Goal: Task Accomplishment & Management: Manage account settings

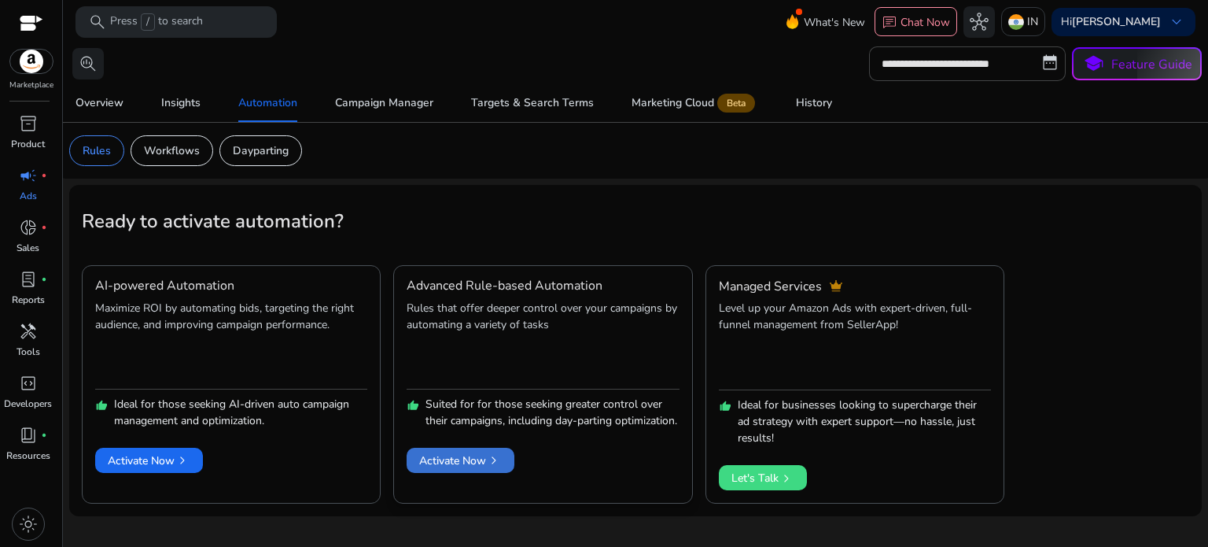
click at [462, 469] on span "Activate Now chevron_right" at bounding box center [460, 460] width 83 height 17
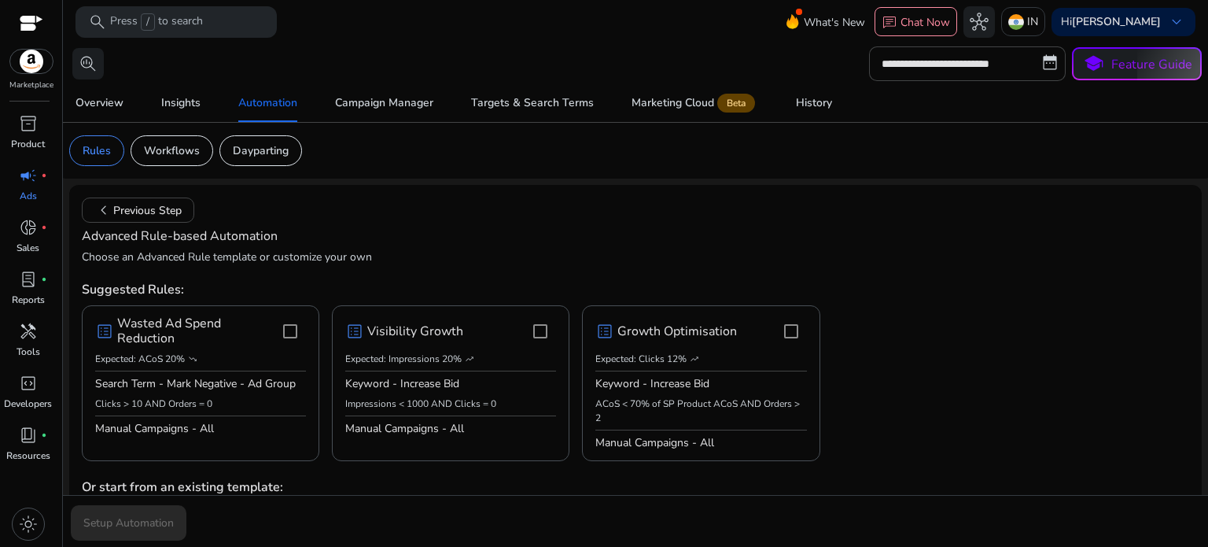
drag, startPoint x: 6, startPoint y: 0, endPoint x: 390, endPoint y: 204, distance: 435.3
click at [396, 210] on mat-card "chevron_left Previous Step Advanced Rule-based Automation Choose an Advanced Ru…" at bounding box center [635, 532] width 1133 height 695
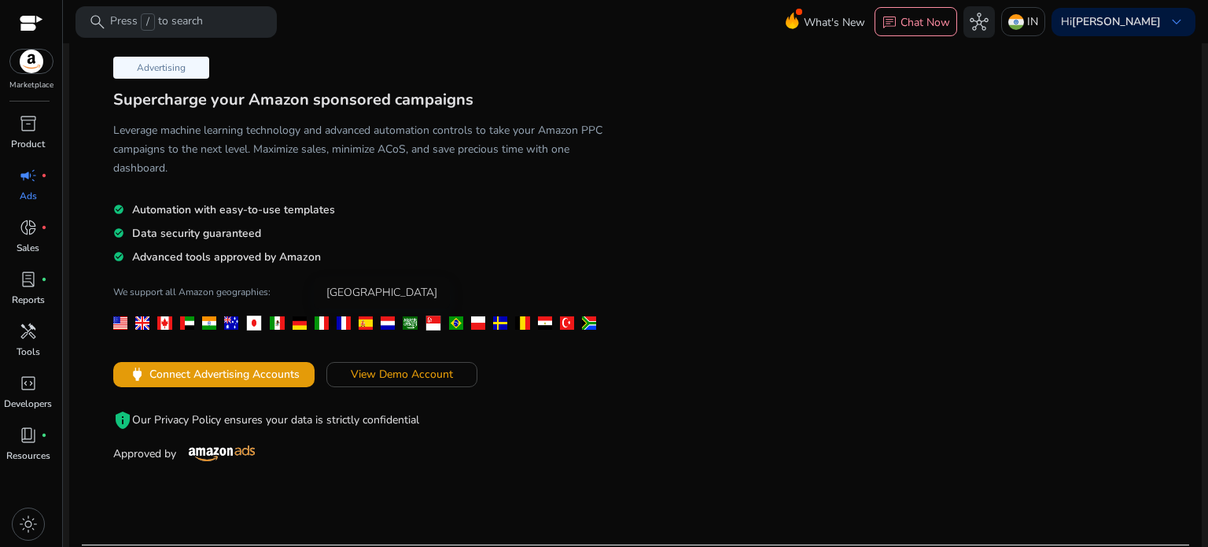
scroll to position [157, 0]
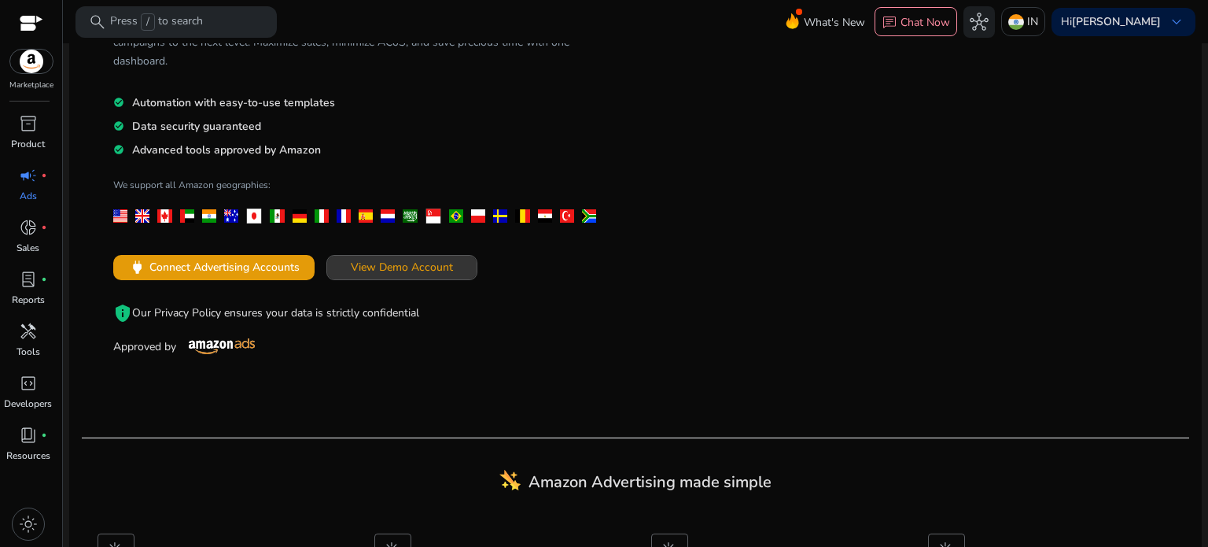
click at [387, 271] on span "View Demo Account" at bounding box center [402, 267] width 102 height 17
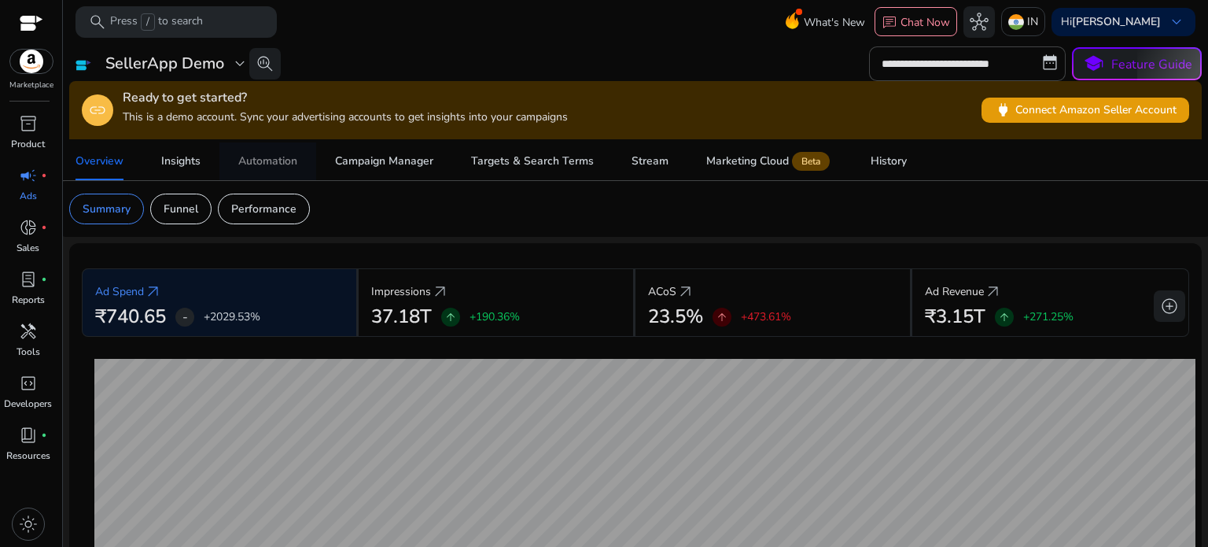
drag, startPoint x: 252, startPoint y: 160, endPoint x: 254, endPoint y: 168, distance: 9.0
click at [253, 160] on div "Automation" at bounding box center [267, 161] width 59 height 11
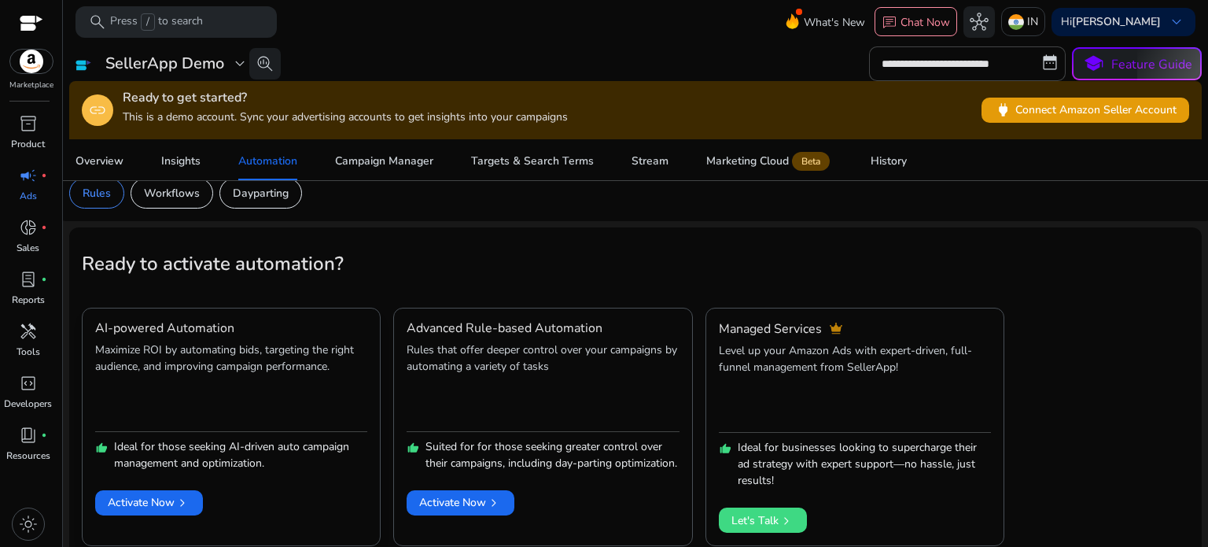
scroll to position [26, 0]
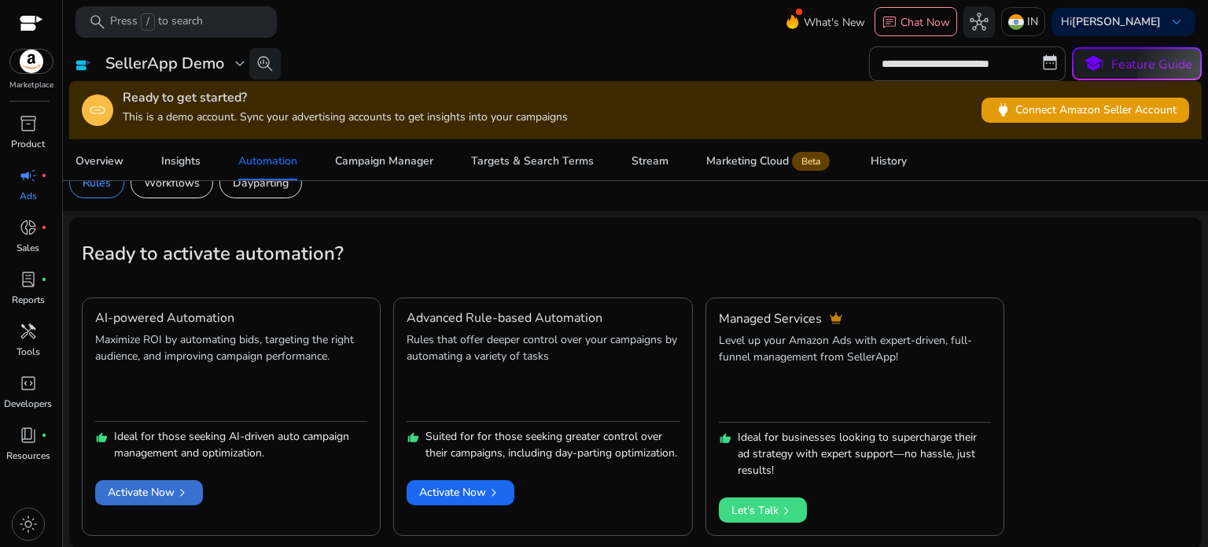
click at [136, 491] on span "Activate Now chevron_right" at bounding box center [149, 492] width 83 height 17
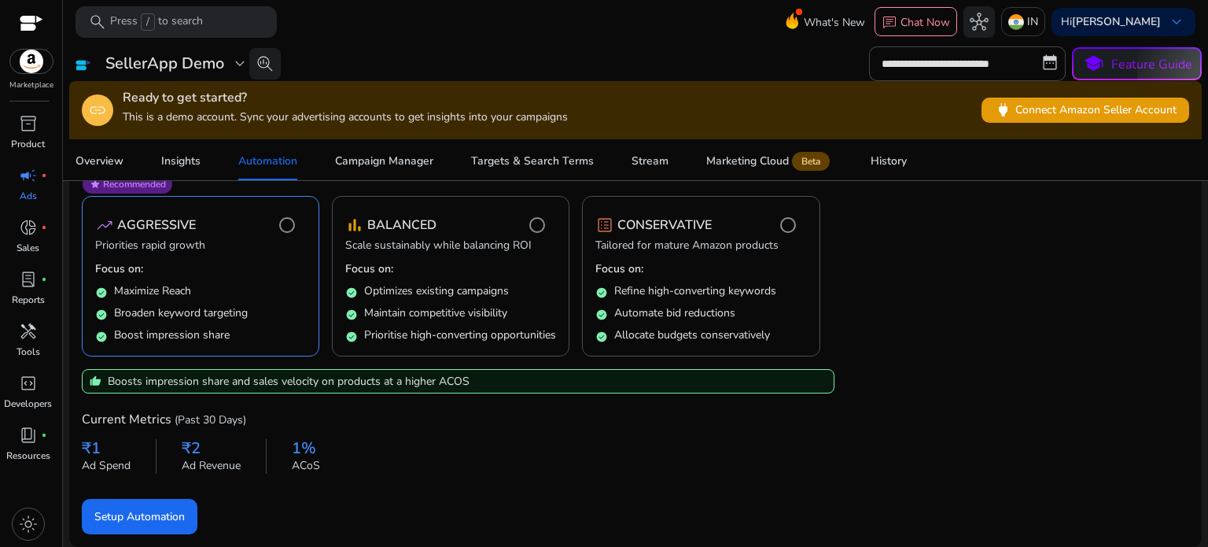
scroll to position [0, 0]
click at [153, 521] on span "Setup Automation" at bounding box center [139, 516] width 90 height 17
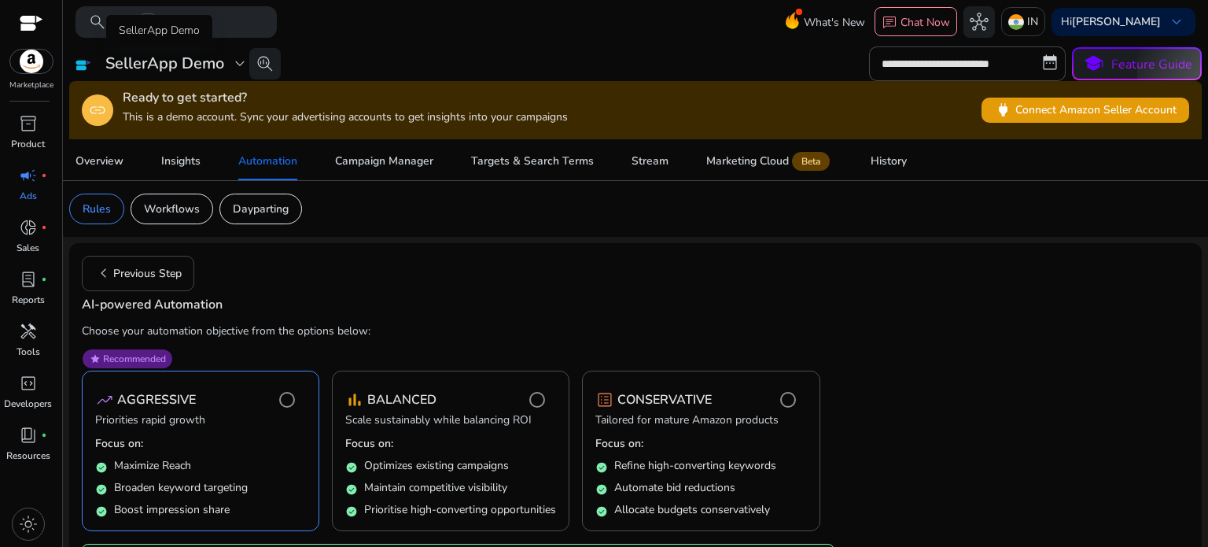
click at [182, 65] on h3 "SellerApp Demo" at bounding box center [164, 63] width 119 height 19
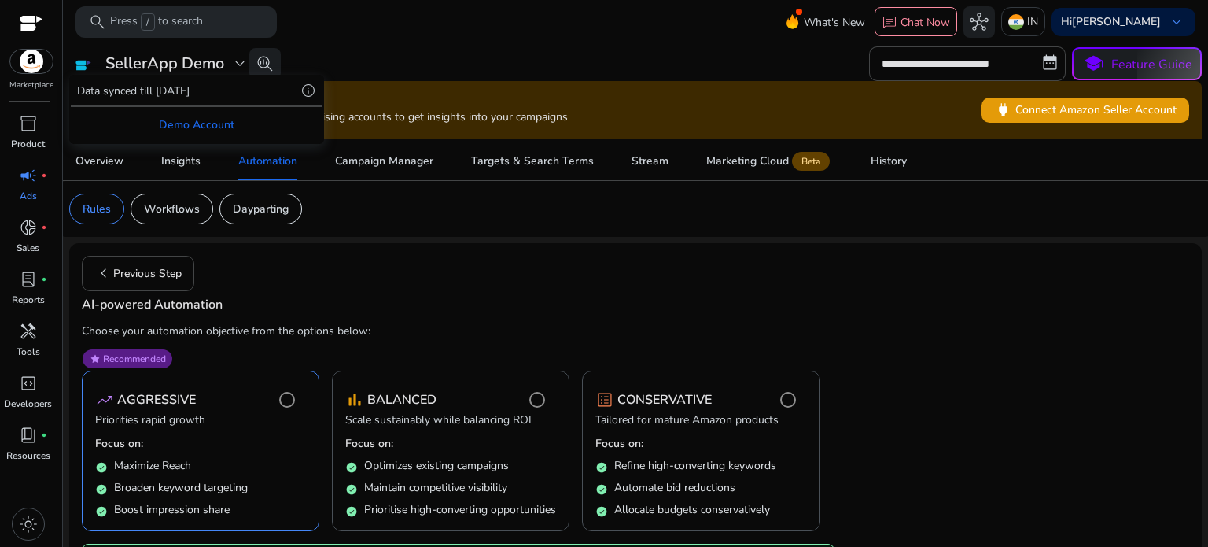
click at [182, 65] on div at bounding box center [604, 273] width 1208 height 547
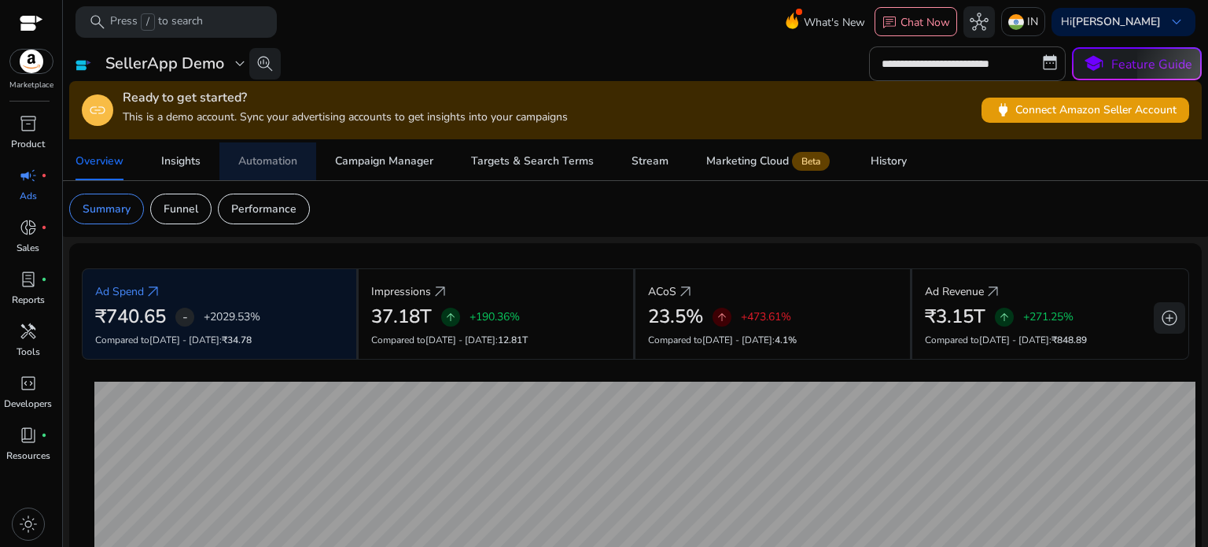
click at [282, 161] on div "Automation" at bounding box center [267, 161] width 59 height 11
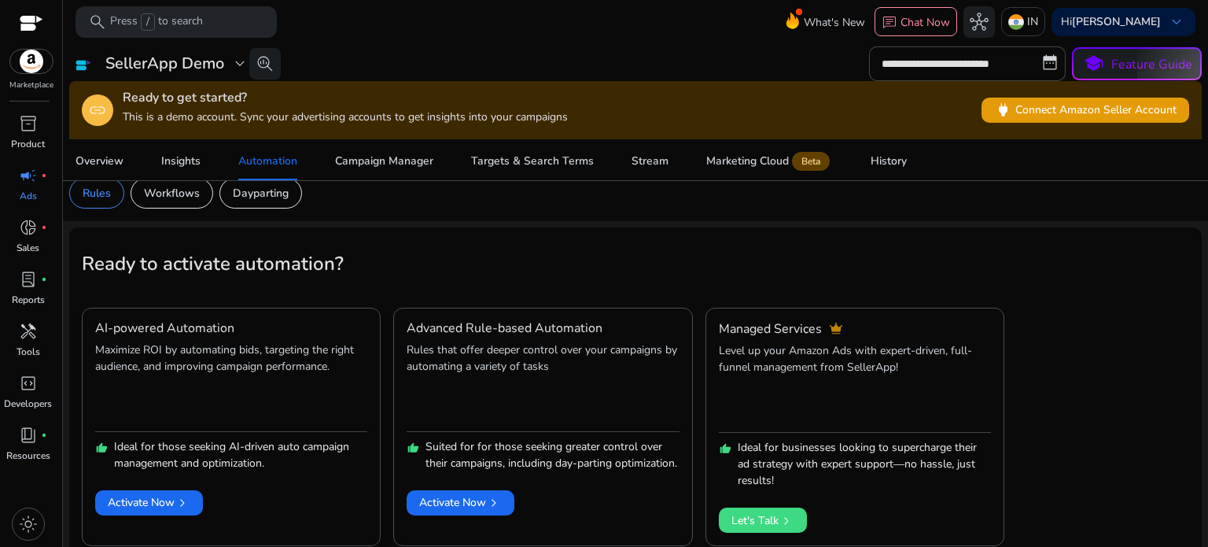
scroll to position [26, 0]
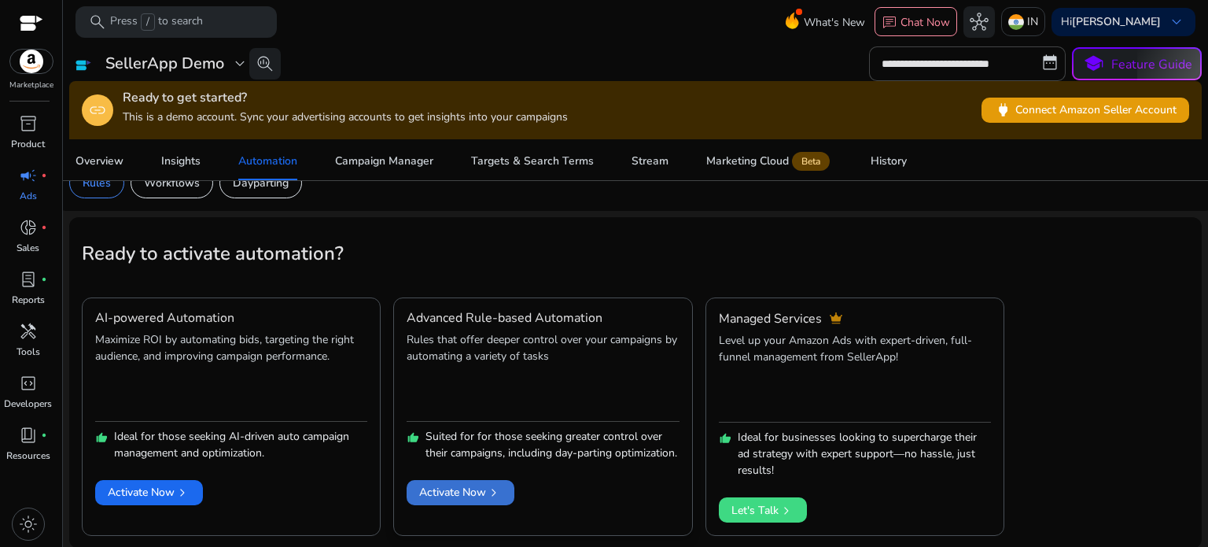
click at [468, 500] on span "Activate Now chevron_right" at bounding box center [460, 492] width 83 height 17
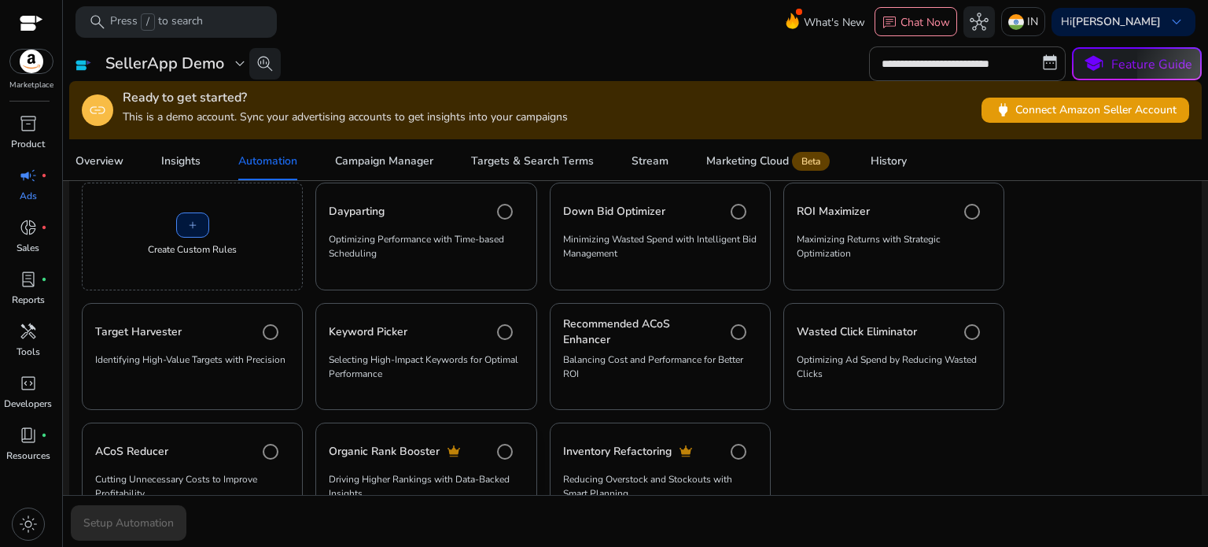
scroll to position [368, 0]
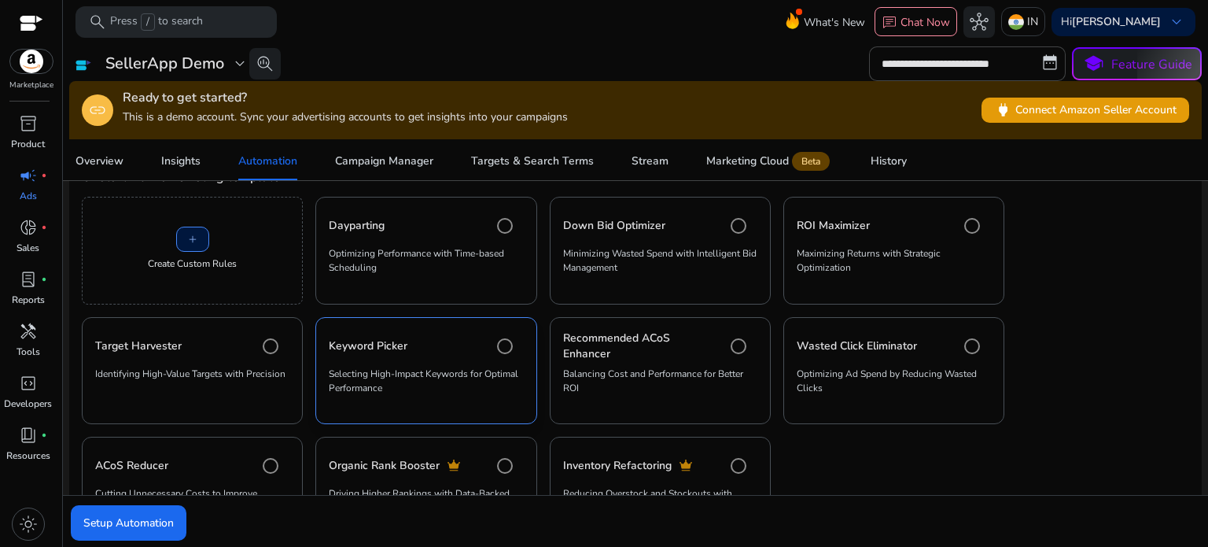
click at [417, 352] on div "Keyword Picker" at bounding box center [426, 345] width 194 height 31
drag, startPoint x: 401, startPoint y: 359, endPoint x: 401, endPoint y: 371, distance: 12.6
click at [401, 361] on mat-card "Keyword Picker Selecting High-Impact Keywords for Optimal Performance" at bounding box center [425, 371] width 221 height 108
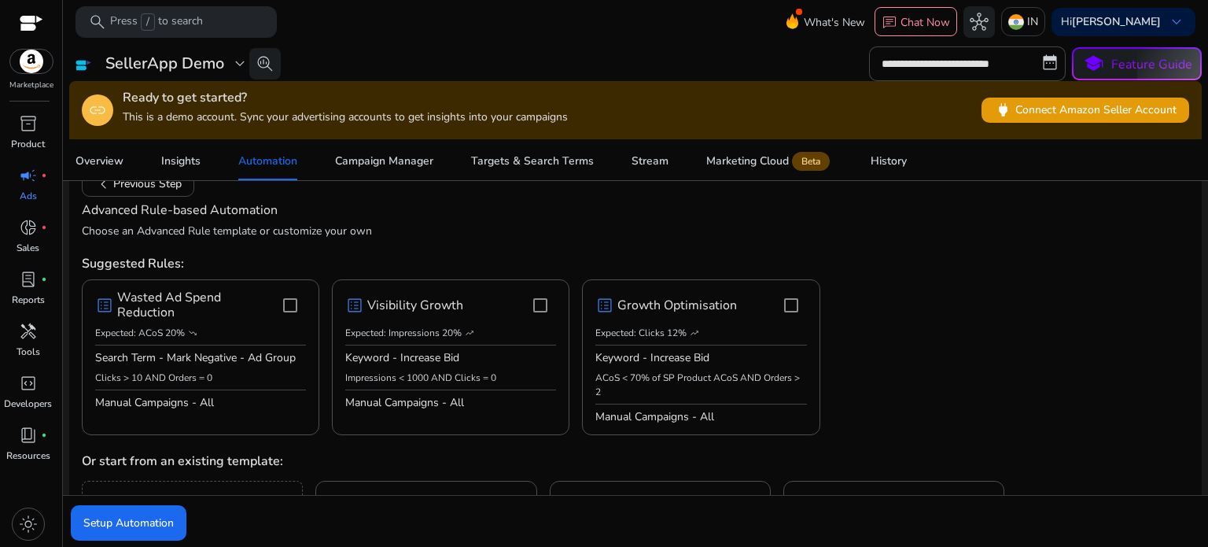
scroll to position [0, 0]
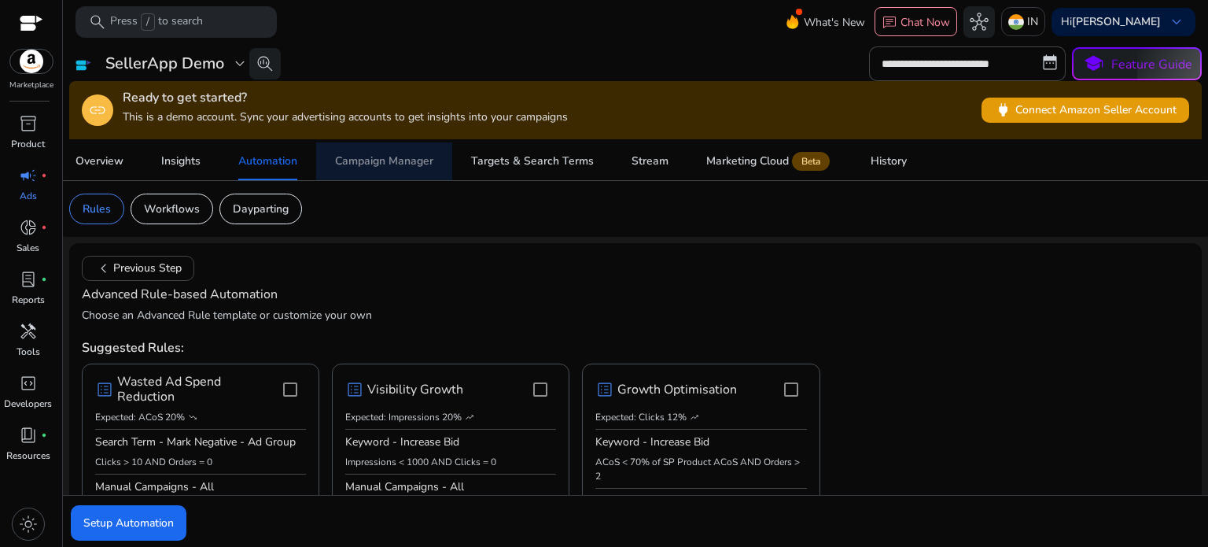
click at [386, 163] on div "Campaign Manager" at bounding box center [384, 161] width 98 height 11
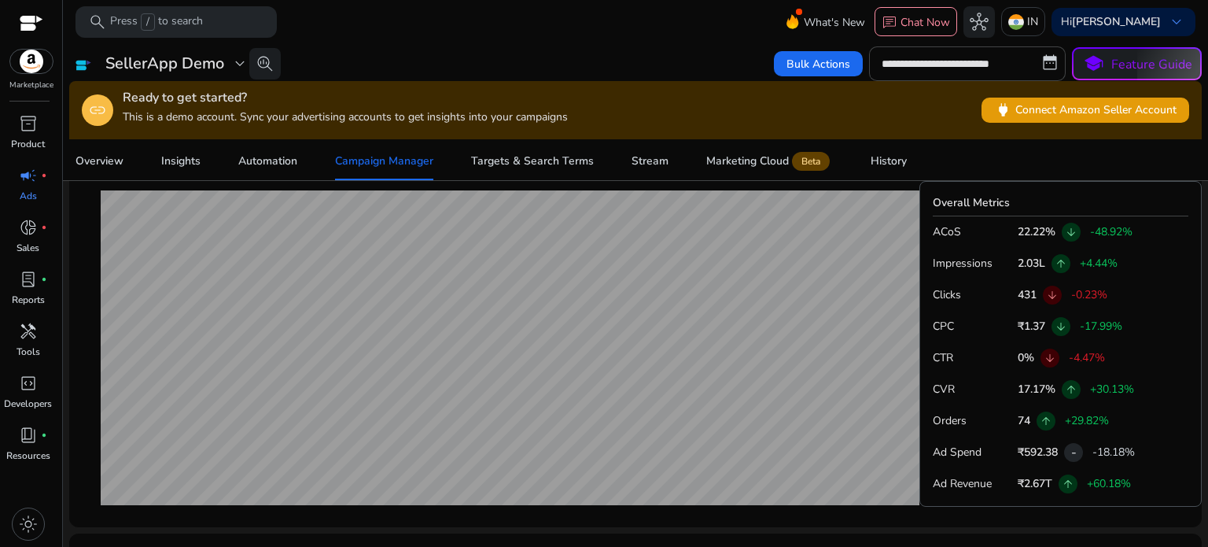
scroll to position [645, 0]
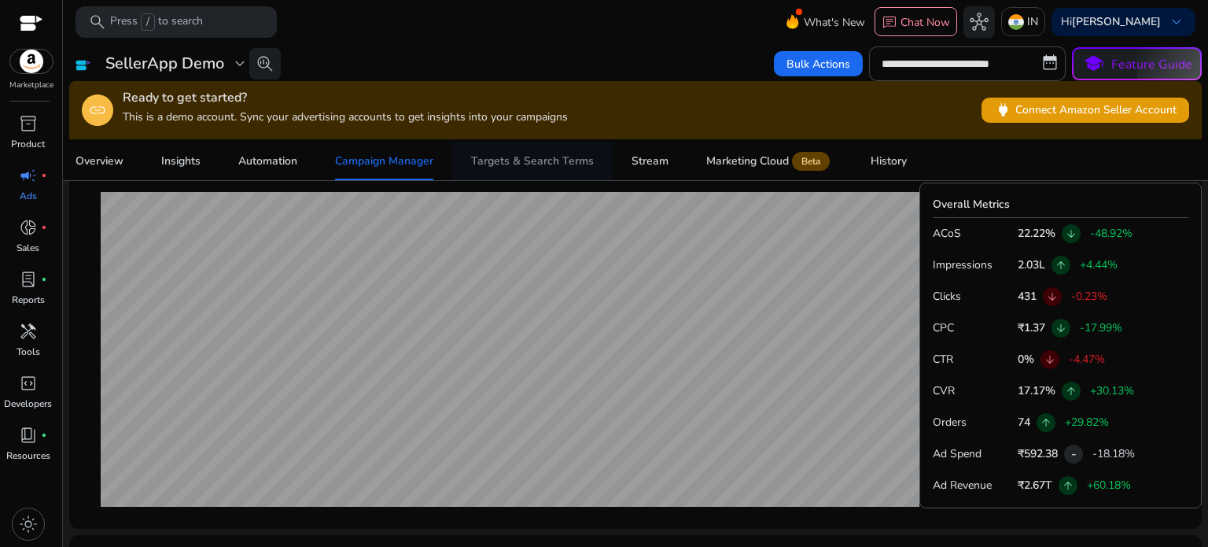
click at [507, 164] on div "Targets & Search Terms" at bounding box center [532, 161] width 123 height 11
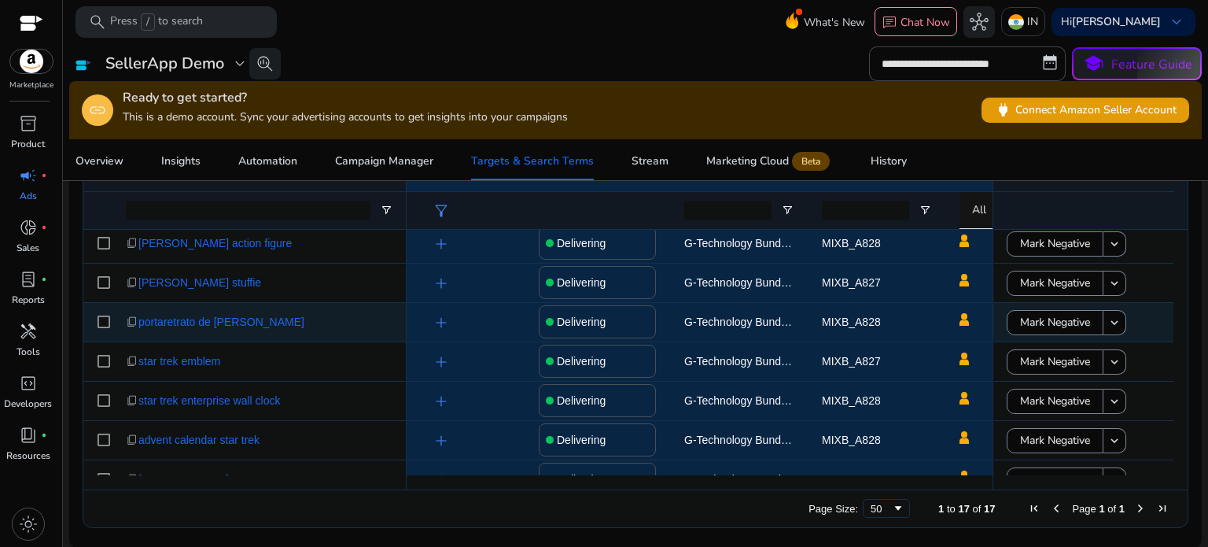
scroll to position [422, 0]
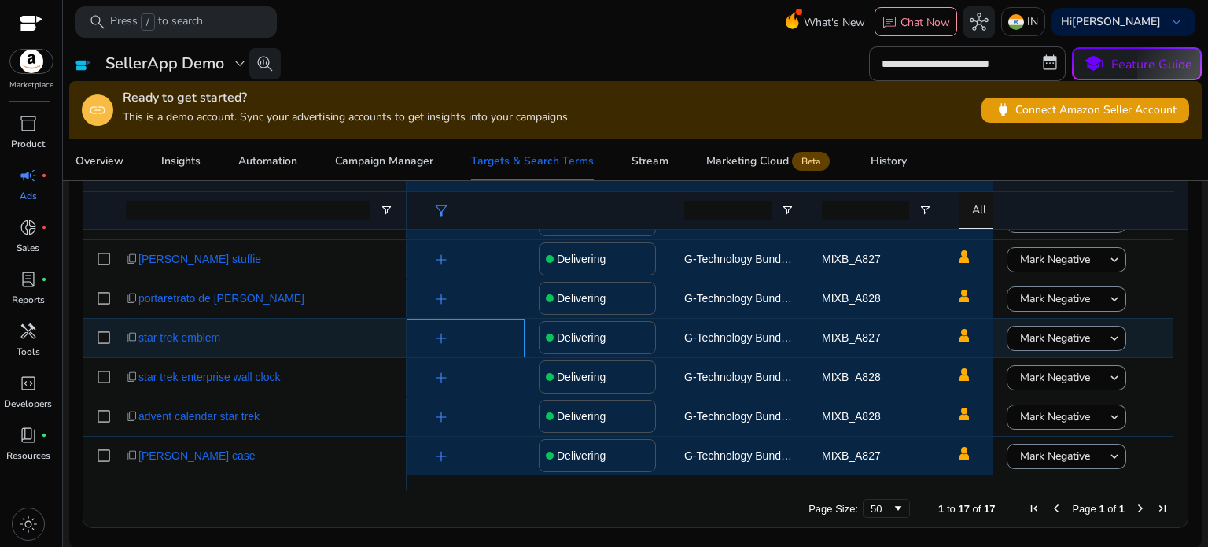
click at [432, 334] on span "add" at bounding box center [441, 338] width 19 height 19
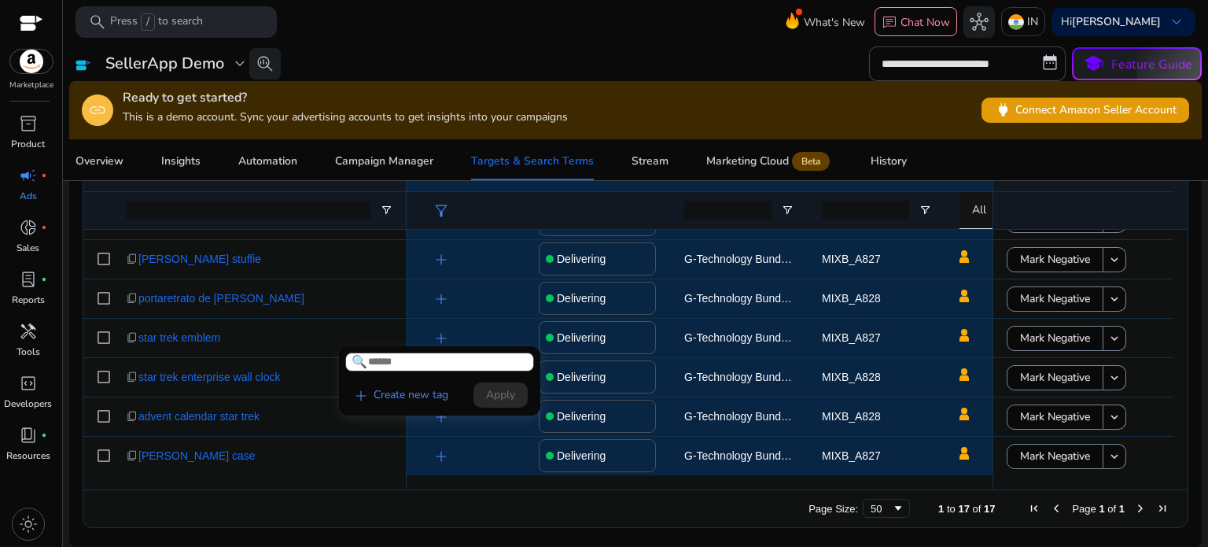
click at [499, 315] on div at bounding box center [604, 273] width 1208 height 547
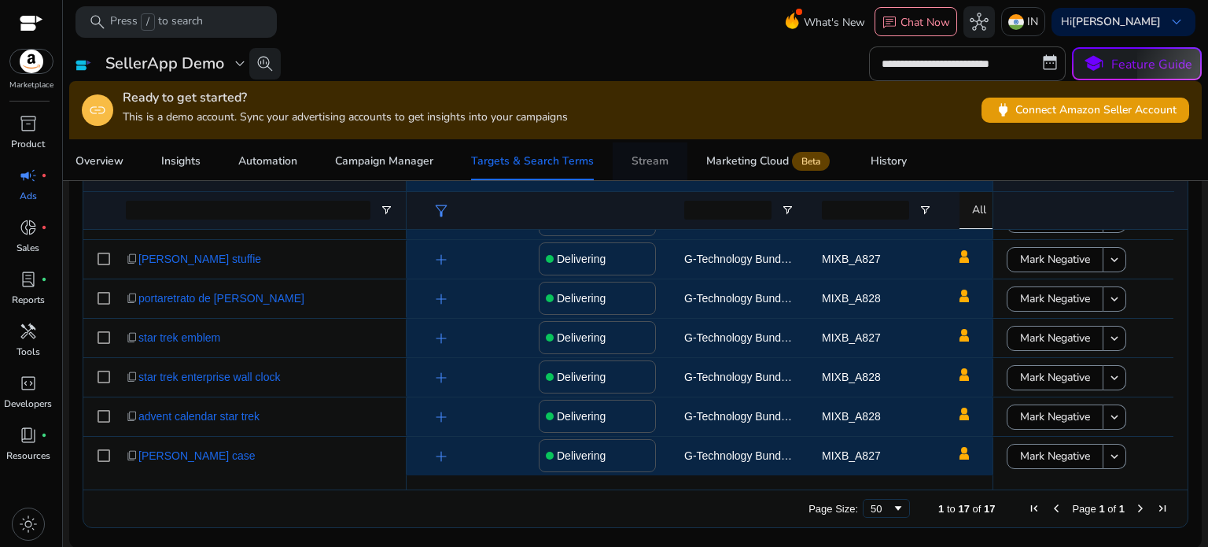
drag, startPoint x: 639, startPoint y: 160, endPoint x: 640, endPoint y: 169, distance: 9.5
click at [640, 160] on div "Stream" at bounding box center [650, 161] width 37 height 11
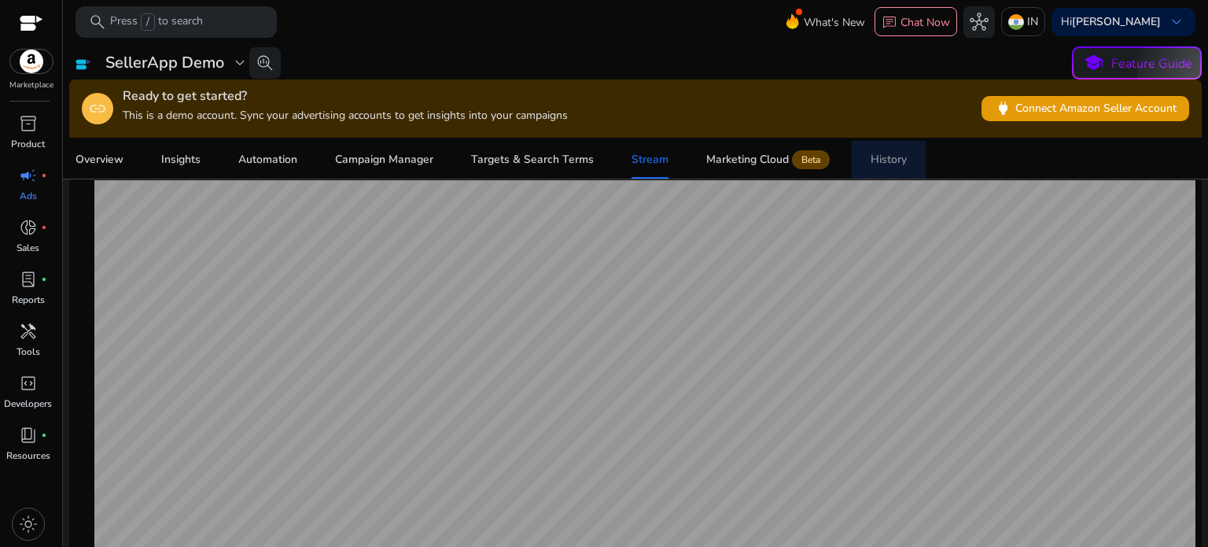
click at [904, 160] on div "History" at bounding box center [889, 159] width 36 height 11
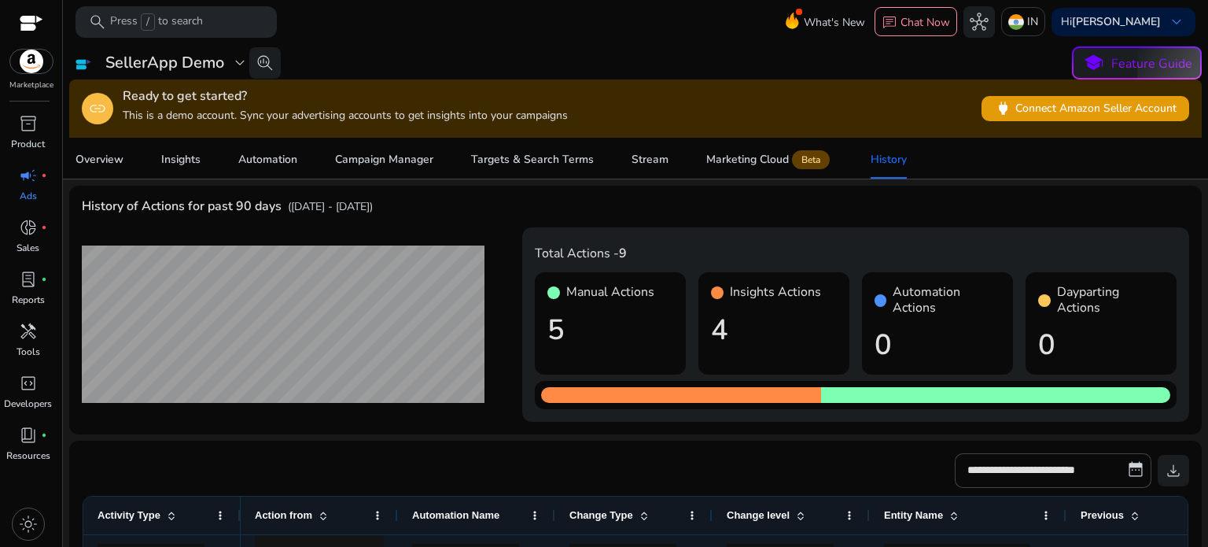
click at [566, 289] on h4 "Manual Actions" at bounding box center [610, 292] width 88 height 15
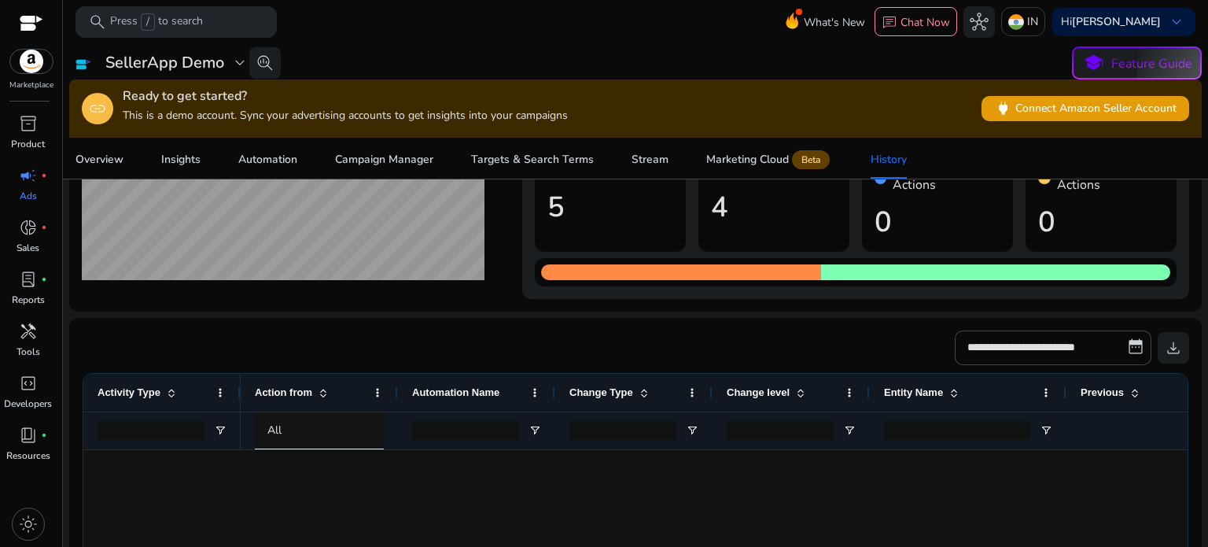
scroll to position [157, 0]
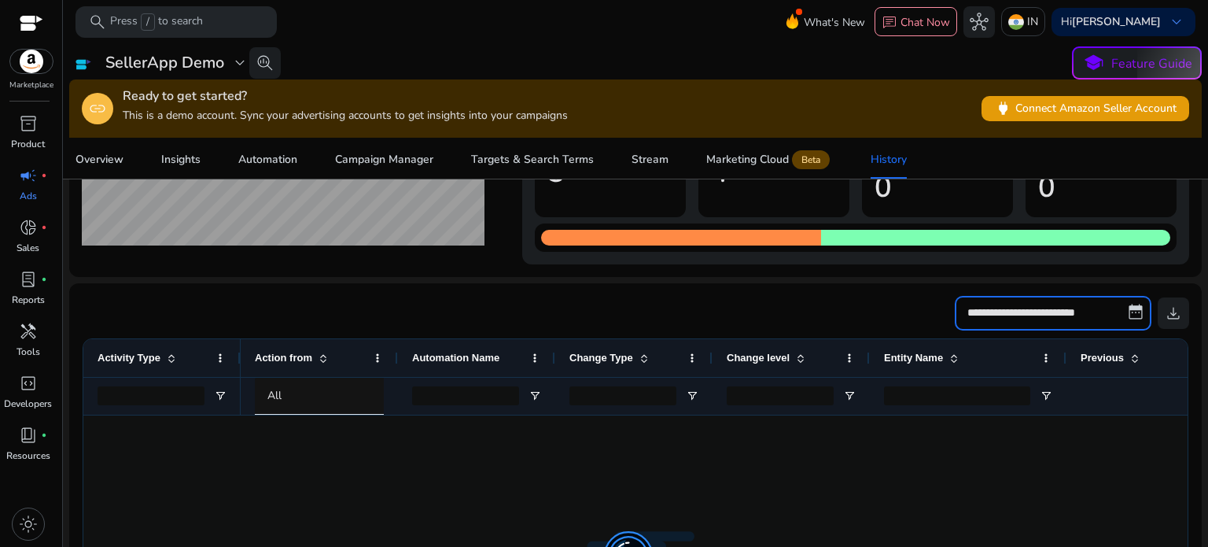
click at [994, 310] on input "**********" at bounding box center [1053, 313] width 197 height 35
select select "*"
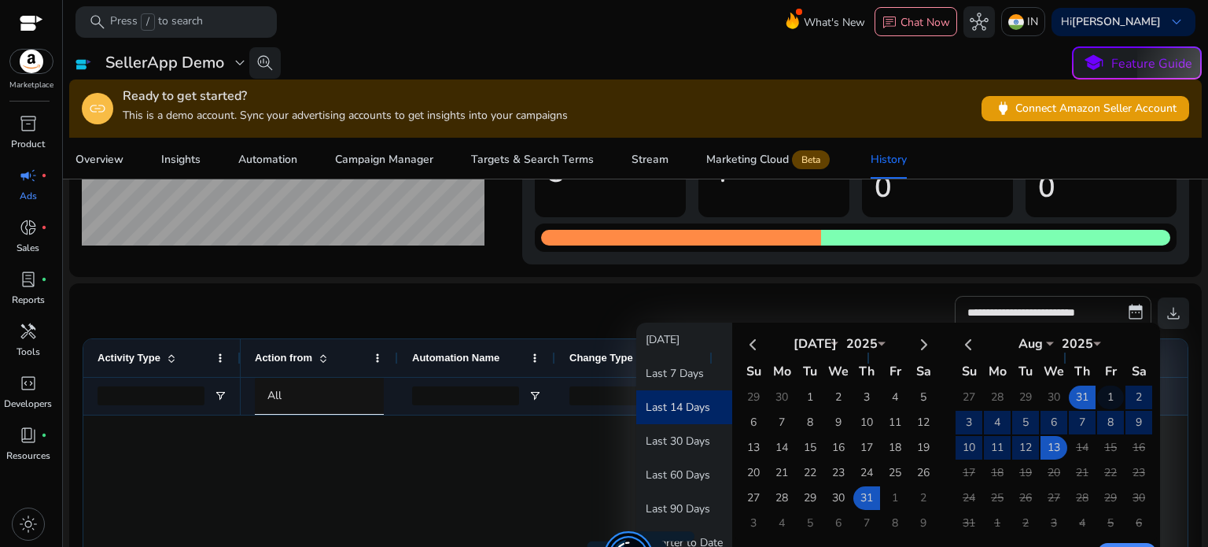
click at [1097, 389] on td "1" at bounding box center [1110, 397] width 27 height 24
